Goal: Information Seeking & Learning: Find specific fact

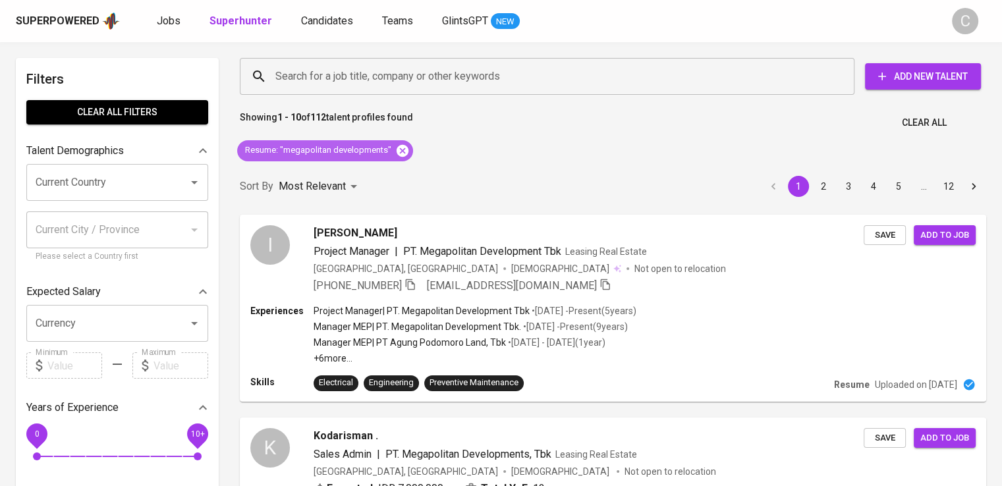
click at [395, 150] on icon at bounding box center [402, 151] width 14 height 14
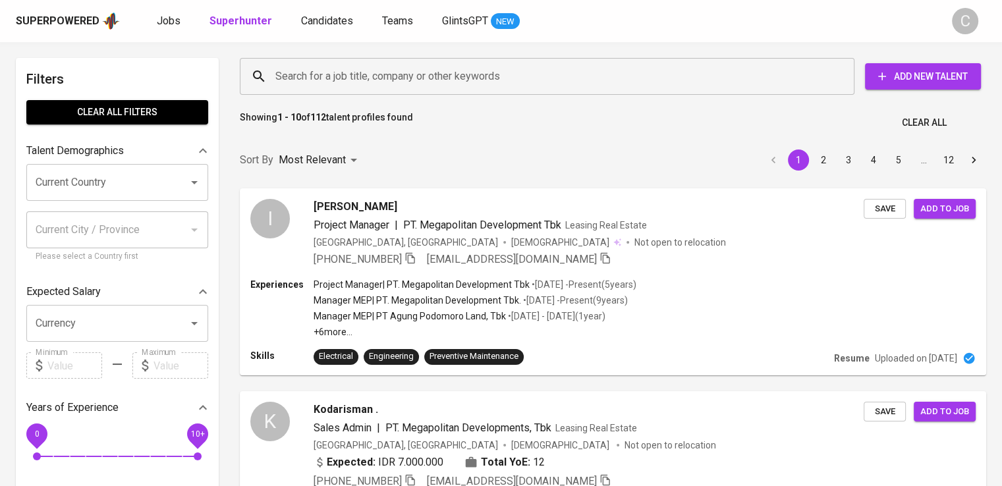
click at [356, 77] on input "Search for a job title, company or other keywords" at bounding box center [550, 76] width 557 height 25
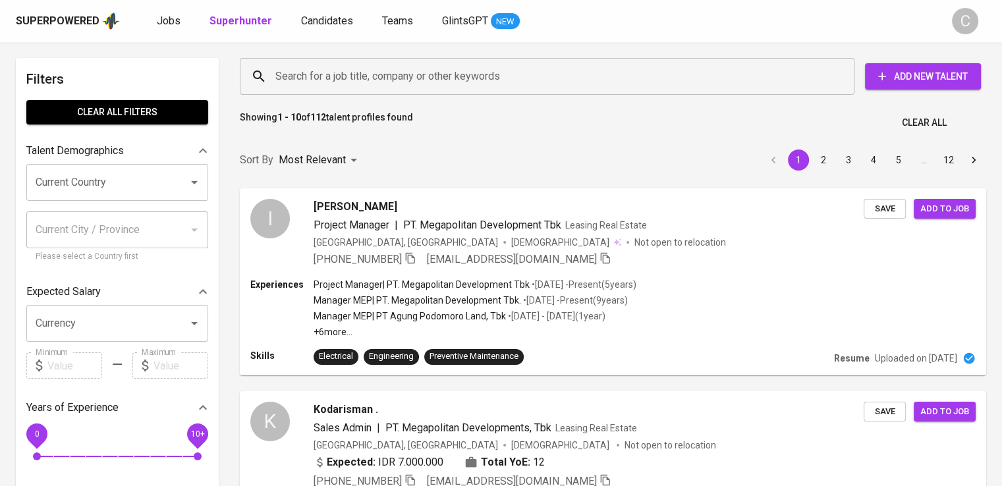
click at [356, 77] on input "Search for a job title, company or other keywords" at bounding box center [550, 76] width 557 height 25
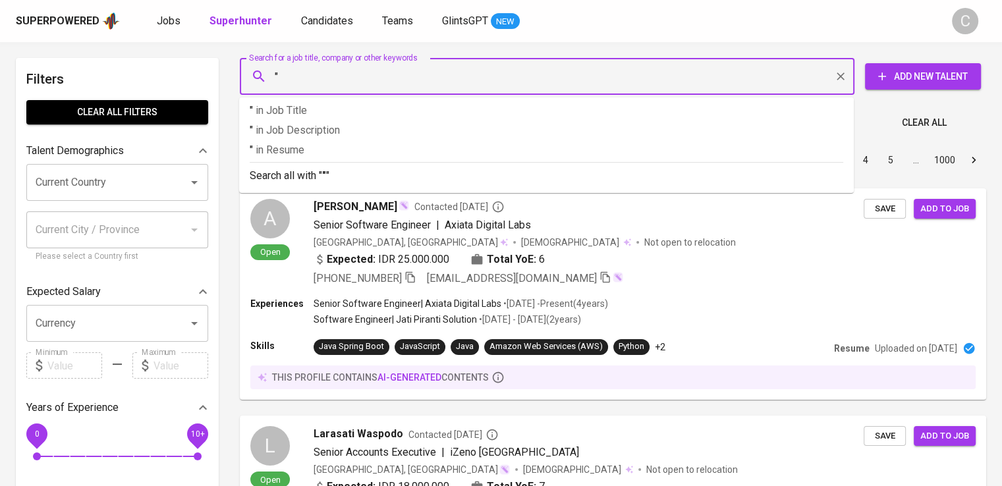
paste input "ChangShin Tooling [GEOGRAPHIC_DATA]"
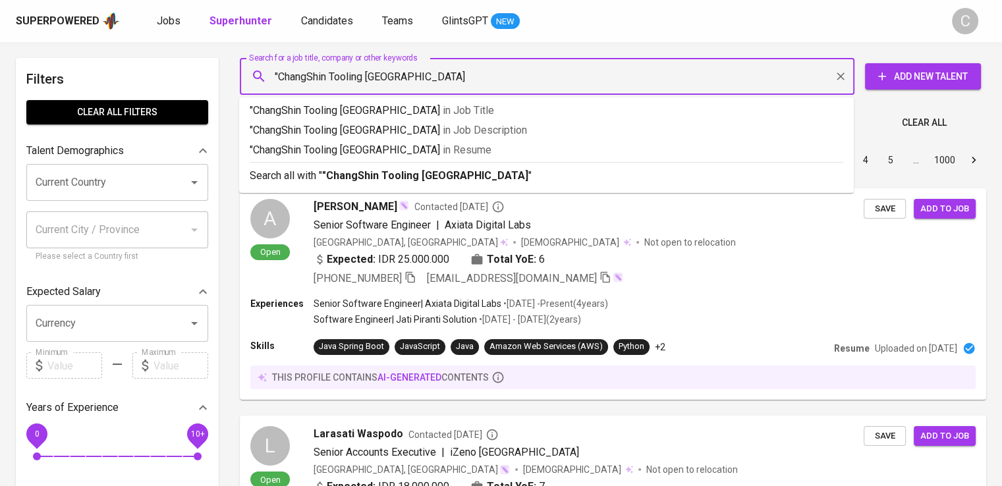
type input ""ChangShin Tooling Indonesia""
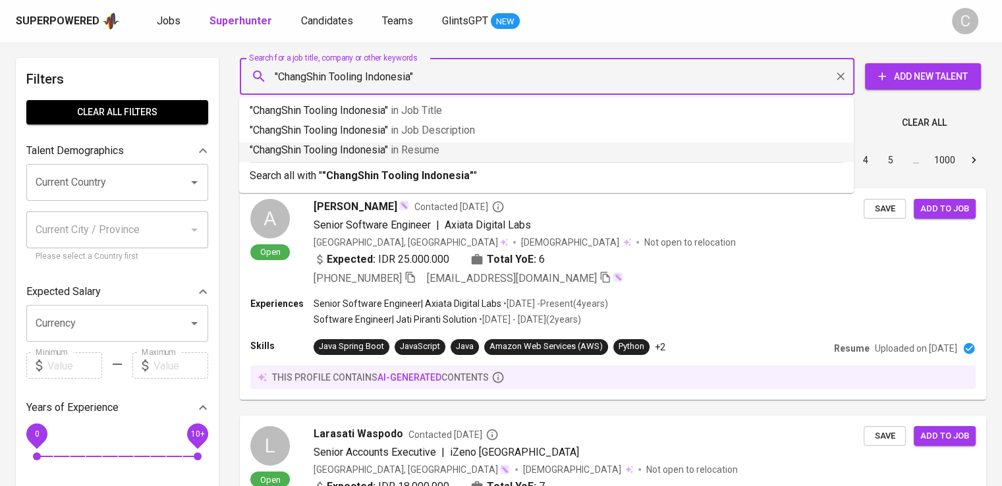
click at [391, 144] on p ""ChangShin Tooling Indonesia" in [GEOGRAPHIC_DATA]" at bounding box center [547, 150] width 594 height 16
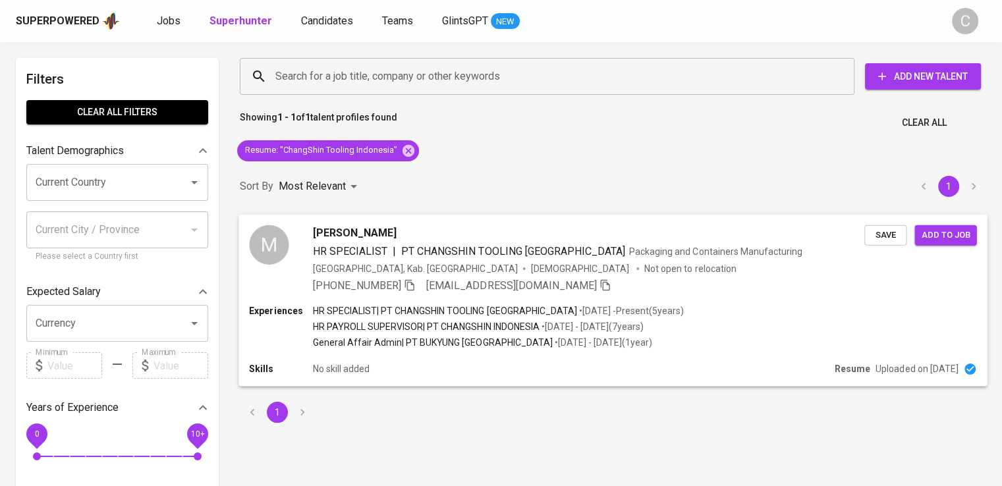
click at [542, 242] on div "[PERSON_NAME] HR SPECIALIST | PT CHANGSHIN TOOLING [GEOGRAPHIC_DATA] Packaging …" at bounding box center [589, 259] width 552 height 69
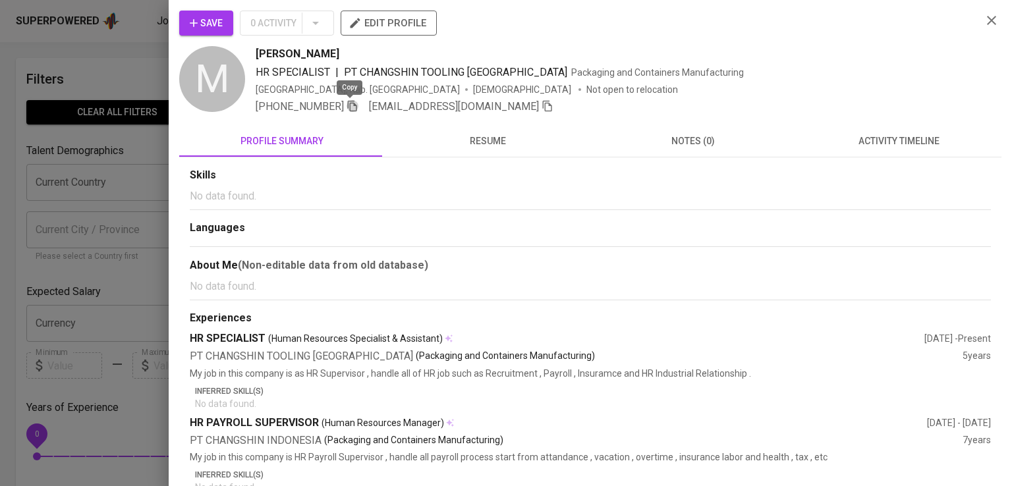
click at [348, 105] on icon "button" at bounding box center [352, 106] width 9 height 11
